Goal: Transaction & Acquisition: Purchase product/service

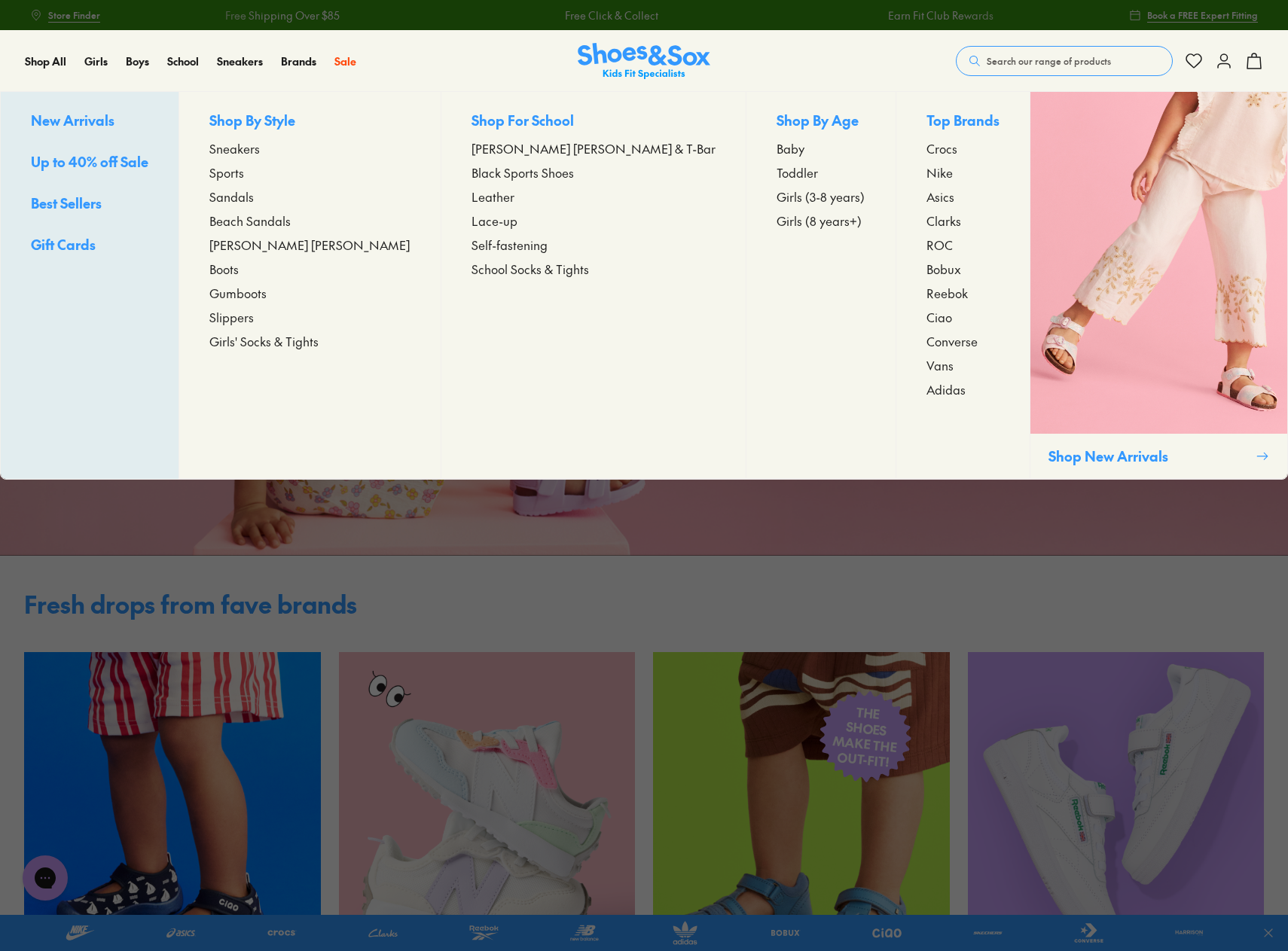
click at [244, 170] on span "Sports" at bounding box center [227, 173] width 35 height 18
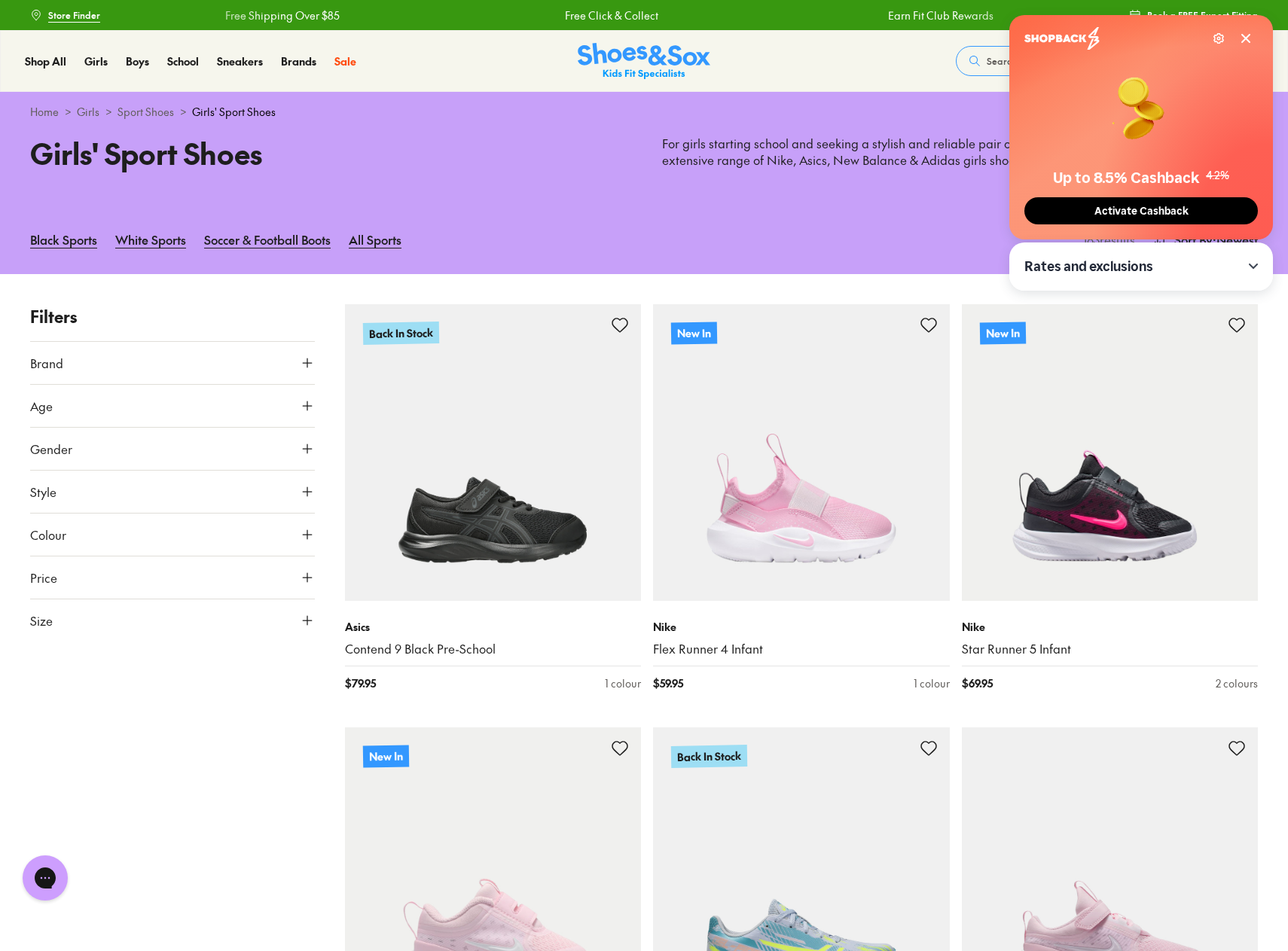
click at [1250, 33] on icon at bounding box center [1246, 38] width 12 height 12
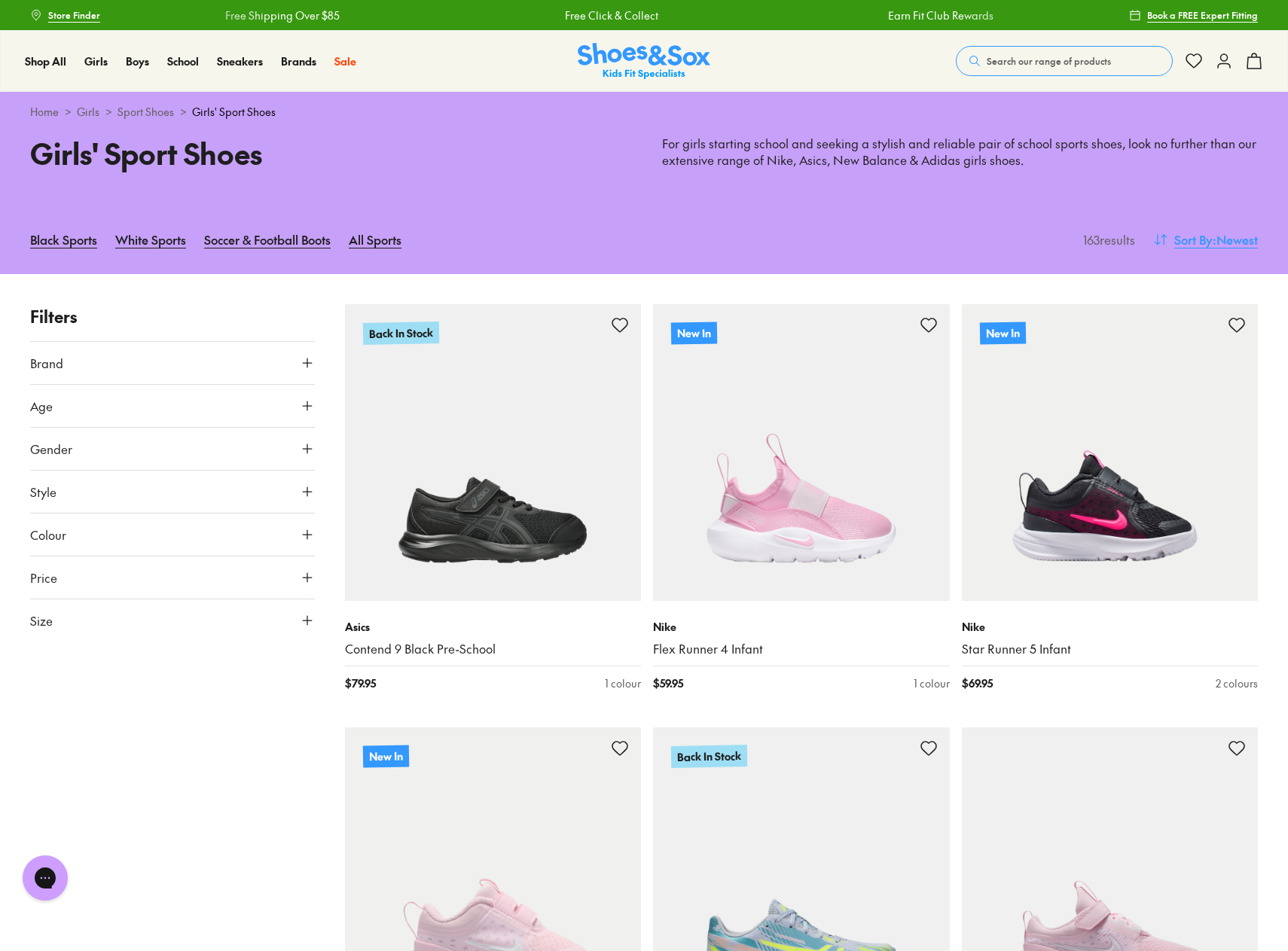
click at [1198, 248] on button "Sort By : Newest" at bounding box center [1205, 239] width 104 height 33
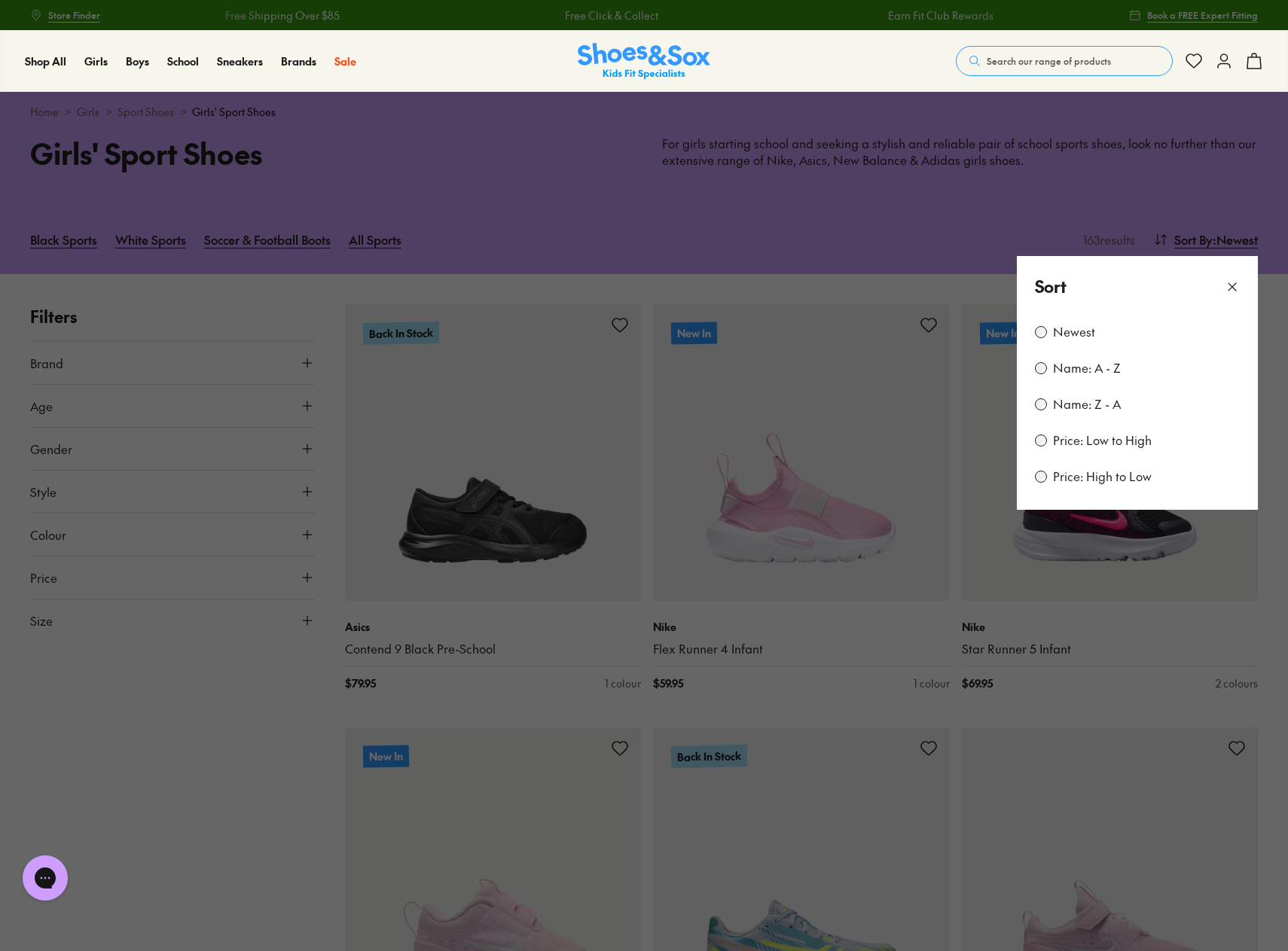
click at [1111, 447] on label "Price: Low to High" at bounding box center [1101, 440] width 99 height 17
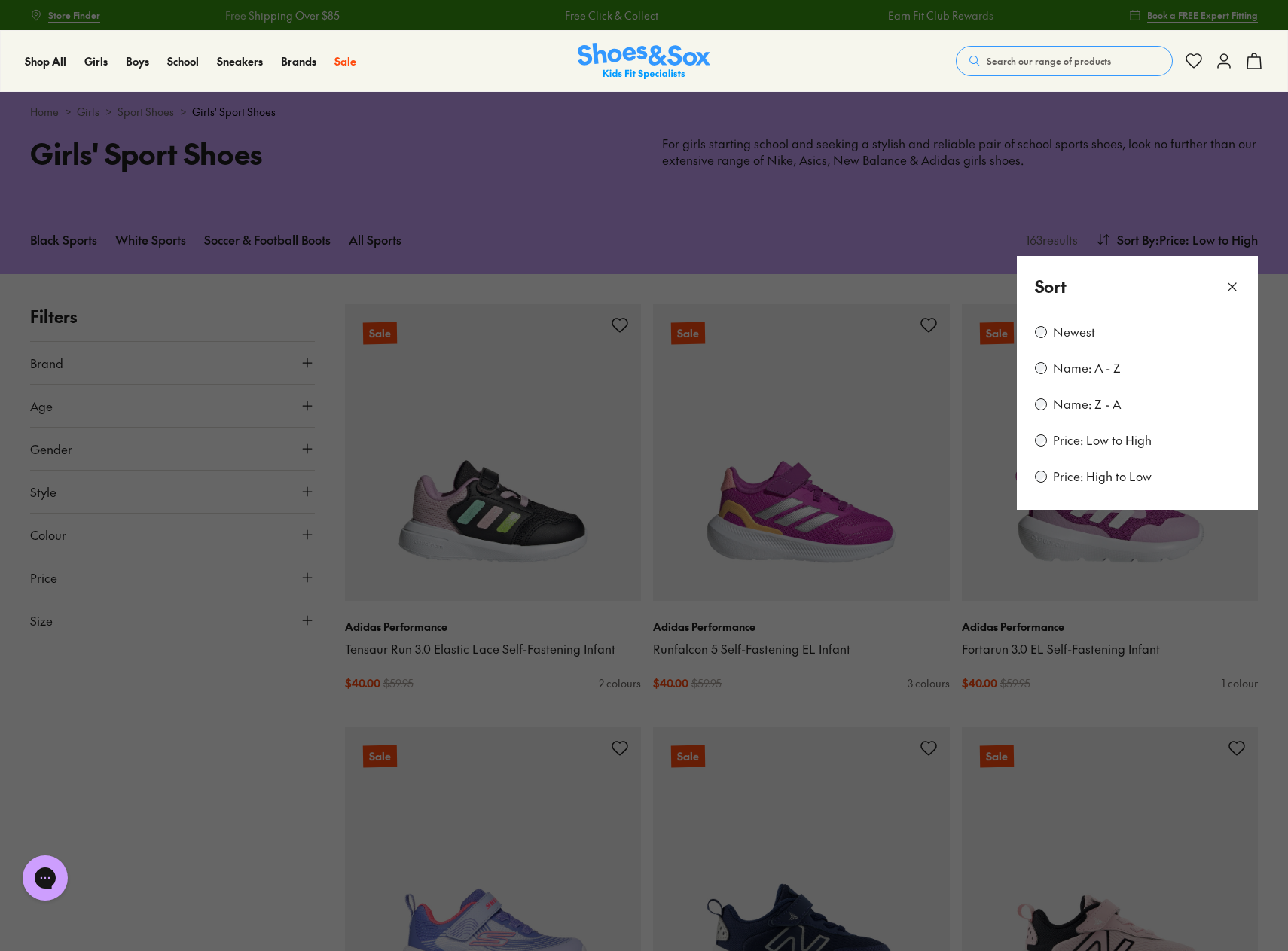
click at [211, 743] on button at bounding box center [644, 476] width 1288 height 951
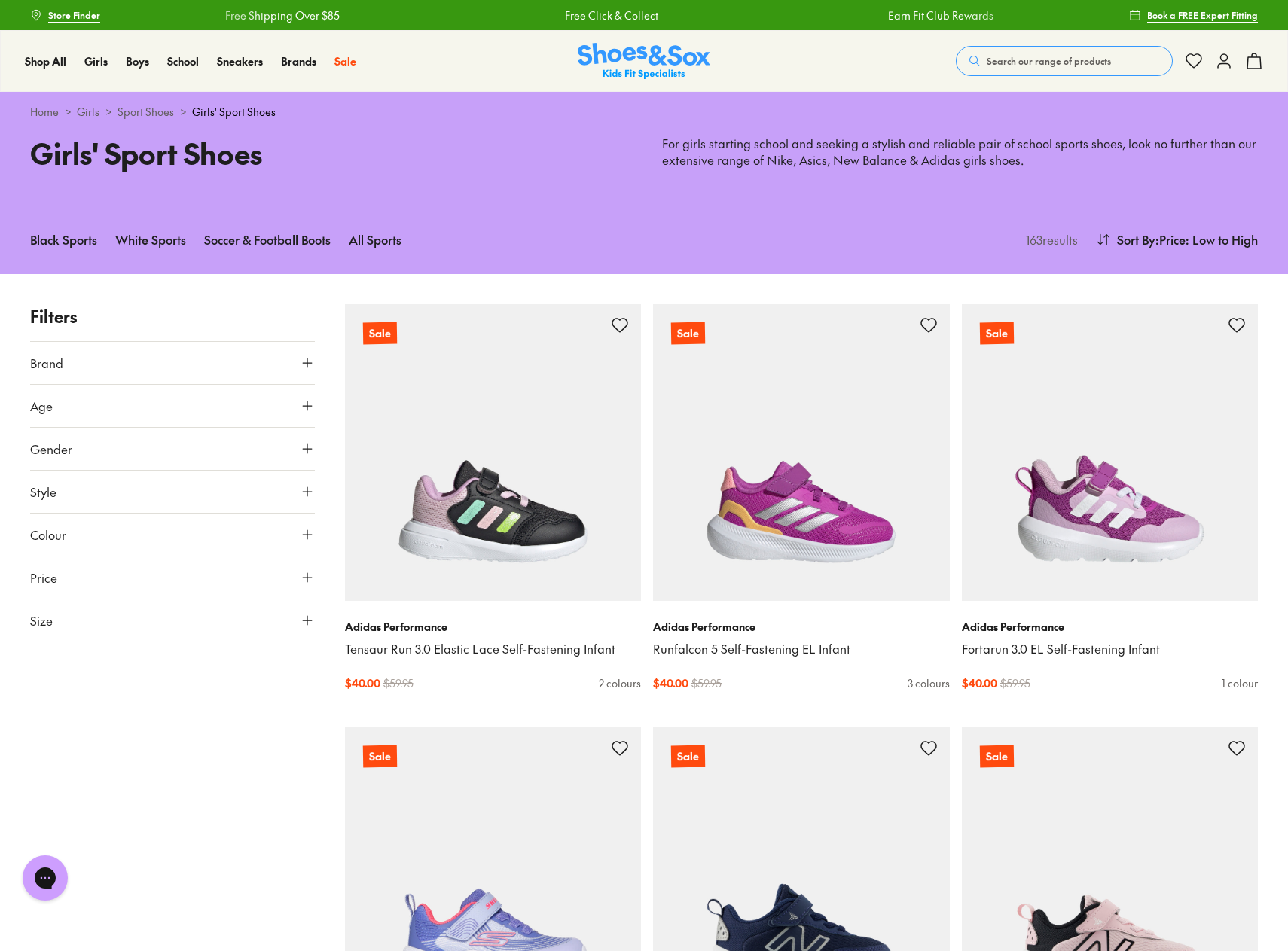
click at [157, 622] on button "Size" at bounding box center [173, 620] width 284 height 42
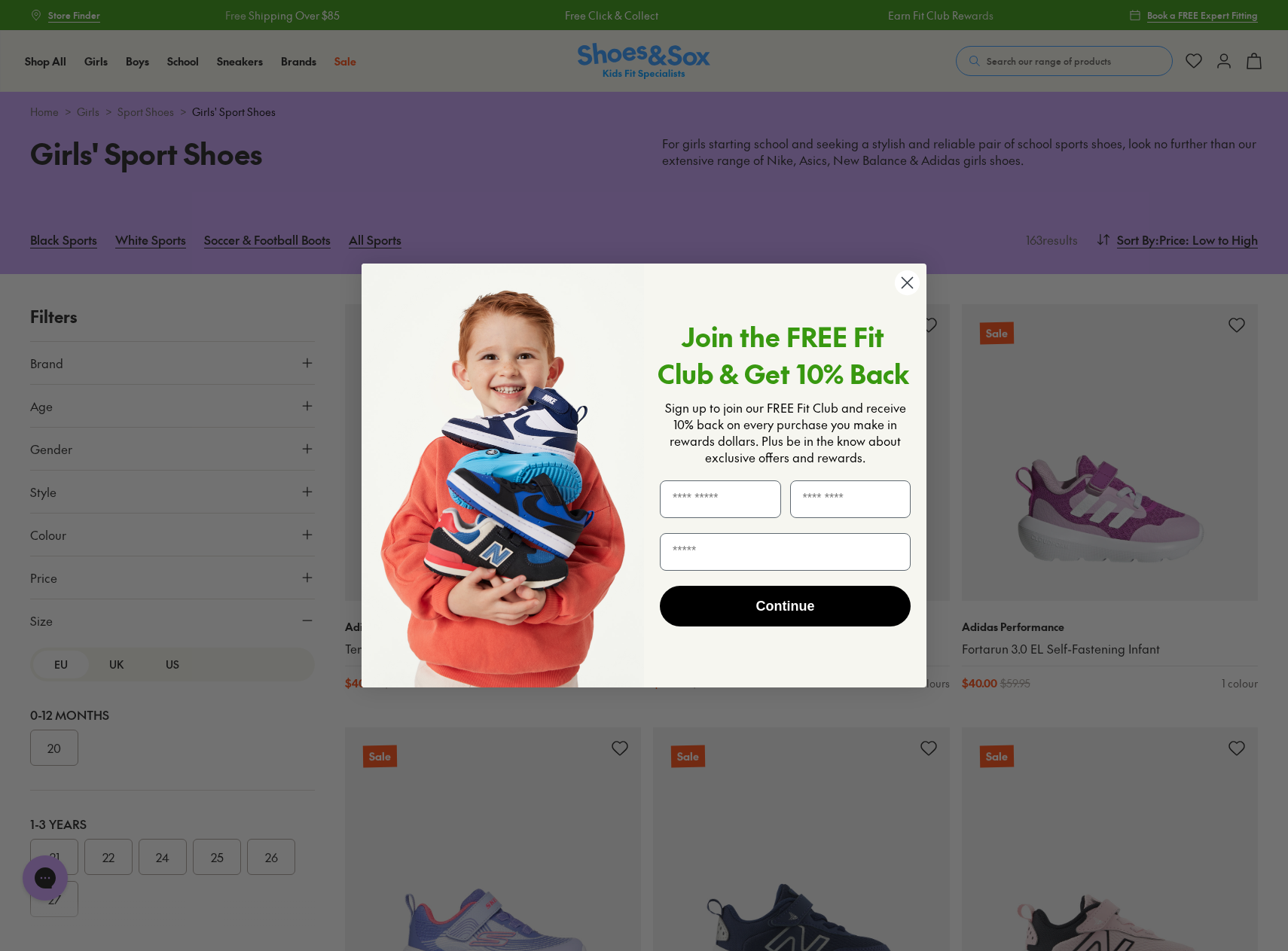
click at [908, 277] on circle "Close dialog" at bounding box center [907, 283] width 25 height 25
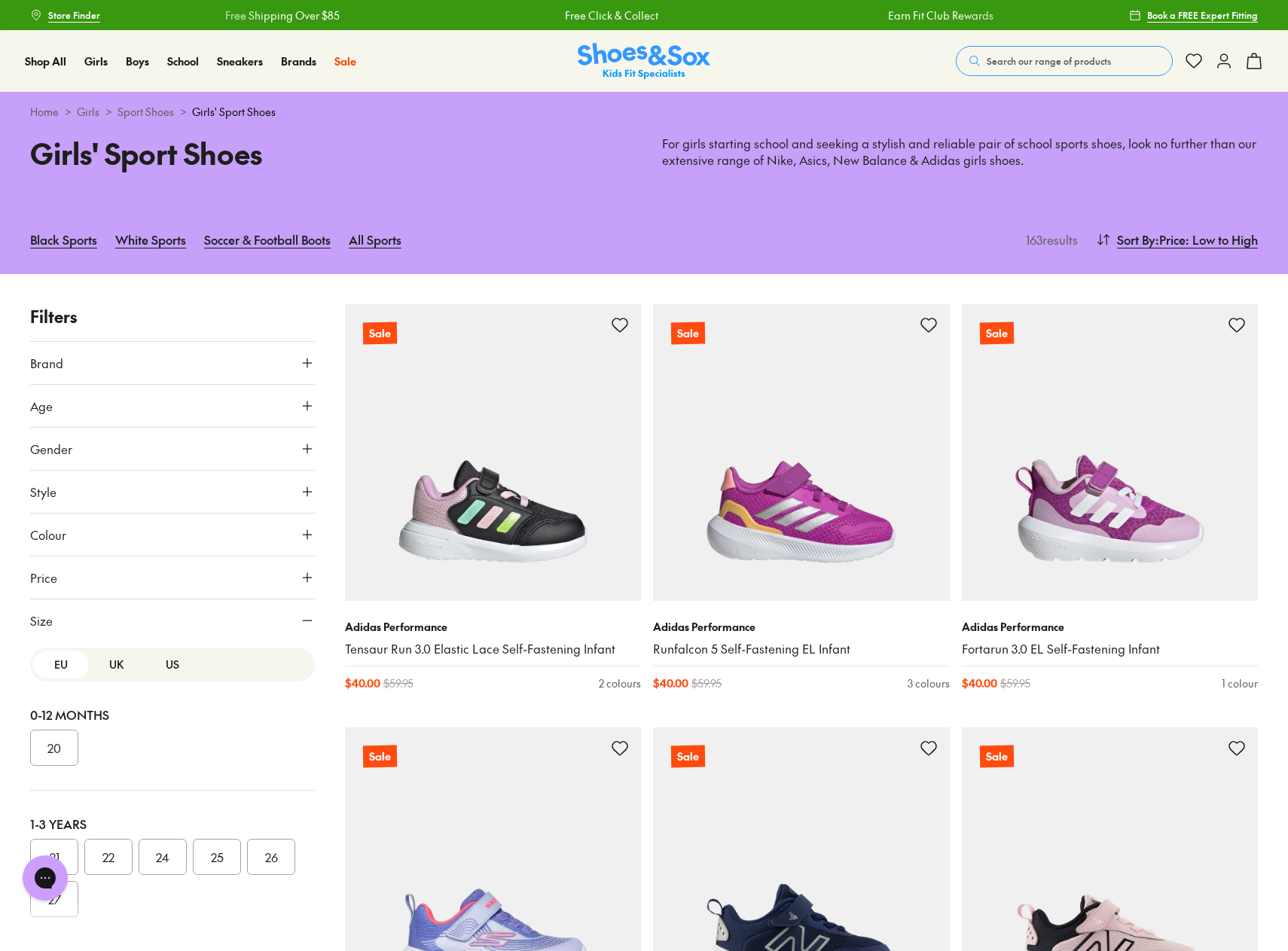
click at [168, 664] on button "US" at bounding box center [173, 665] width 55 height 28
click at [56, 785] on button "011" at bounding box center [54, 782] width 48 height 36
